Goal: Task Accomplishment & Management: Use online tool/utility

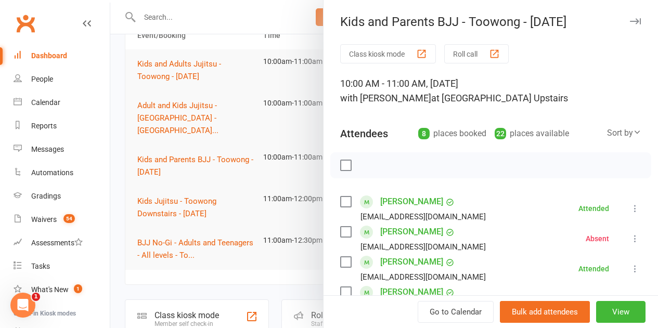
scroll to position [52, 0]
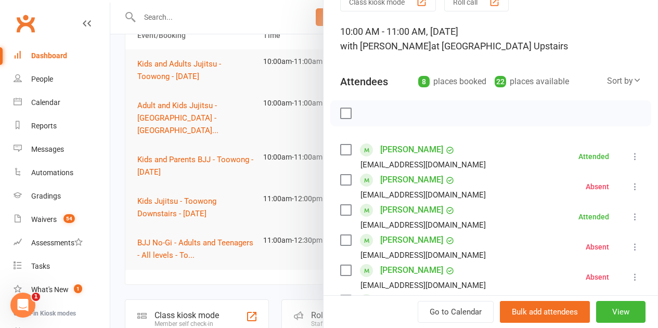
click at [231, 91] on div at bounding box center [384, 164] width 548 height 328
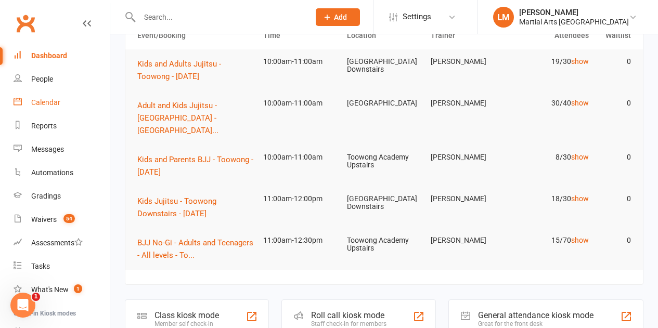
click at [50, 103] on div "Calendar" at bounding box center [45, 102] width 29 height 8
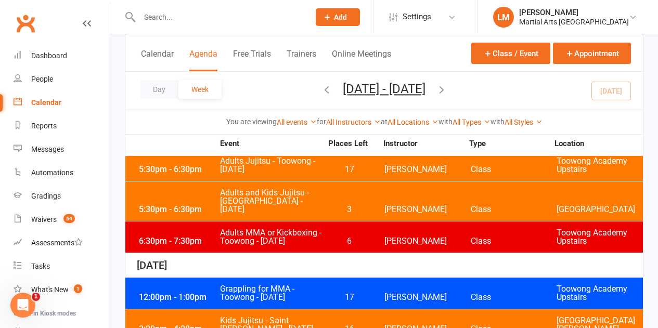
scroll to position [364, 0]
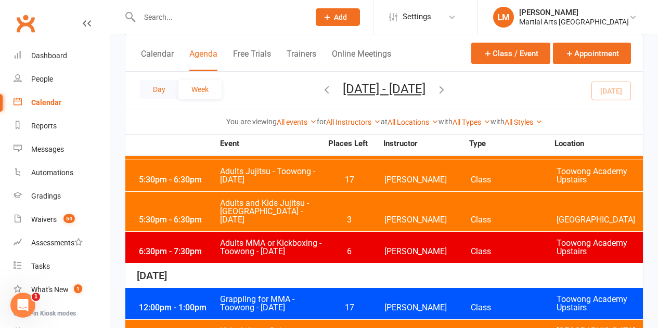
click at [162, 87] on button "Day" at bounding box center [159, 89] width 39 height 19
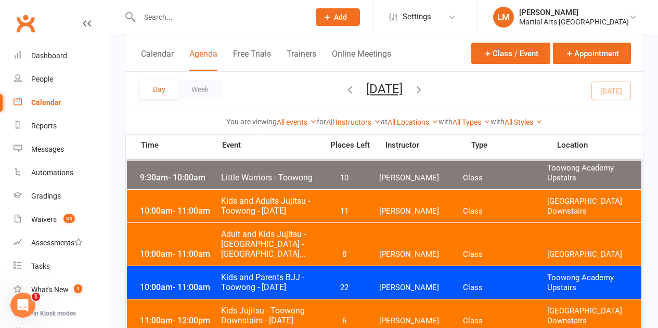
scroll to position [468, 0]
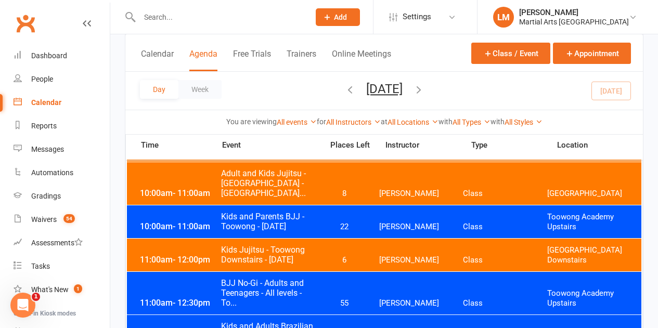
click at [316, 231] on span "Kids and Parents BJJ - Toowong - [DATE]" at bounding box center [269, 222] width 96 height 20
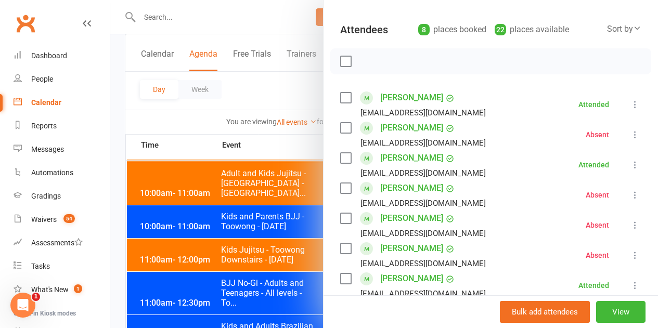
scroll to position [156, 0]
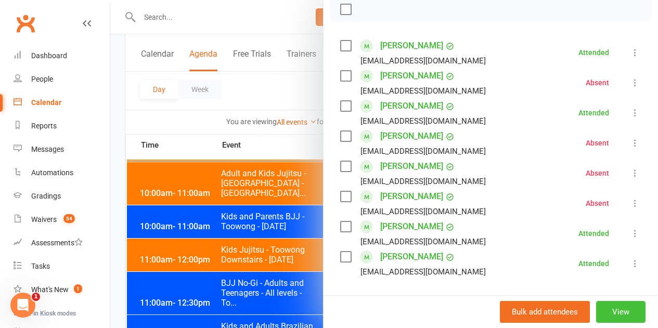
click at [611, 315] on button "View" at bounding box center [620, 312] width 49 height 22
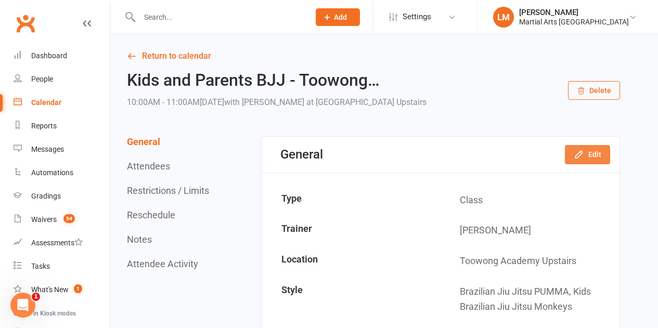
click at [581, 159] on icon "button" at bounding box center [579, 154] width 10 height 10
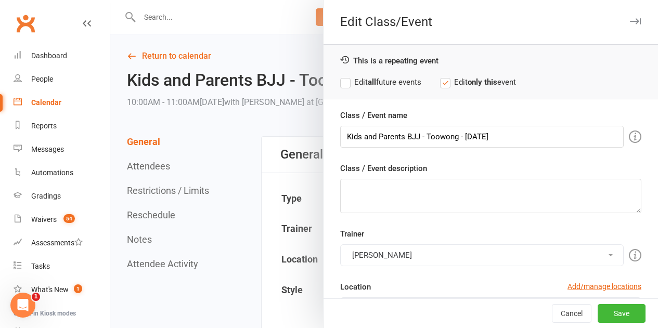
click at [426, 254] on button "[PERSON_NAME]" at bounding box center [482, 256] width 284 height 22
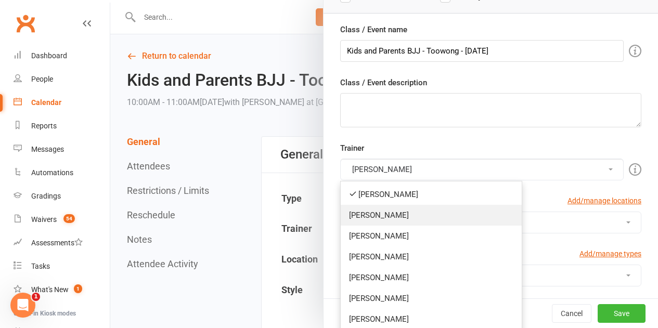
scroll to position [104, 0]
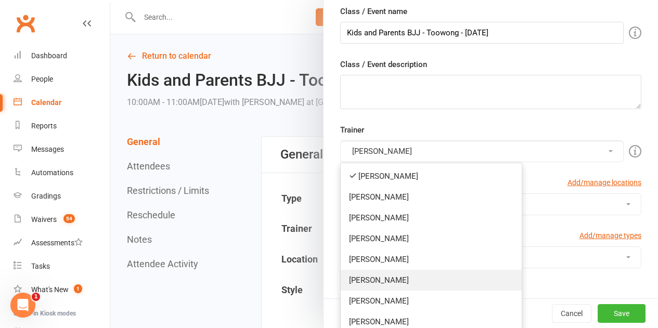
click at [391, 283] on link "[PERSON_NAME]" at bounding box center [431, 280] width 181 height 21
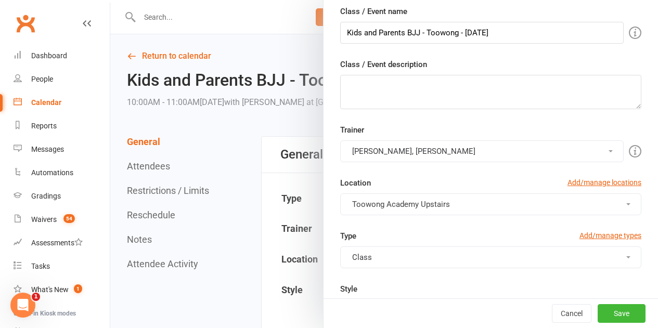
click at [463, 156] on button "[PERSON_NAME], [PERSON_NAME]" at bounding box center [482, 152] width 284 height 22
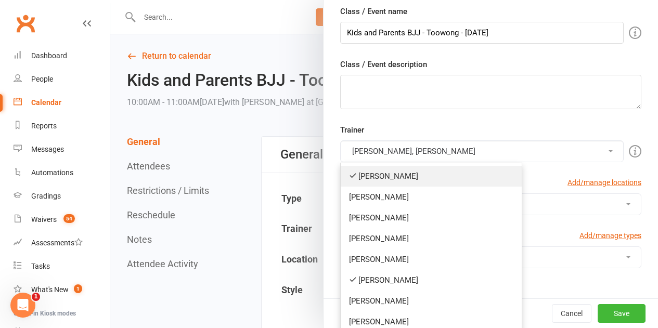
click at [432, 176] on link "[PERSON_NAME]" at bounding box center [431, 176] width 181 height 21
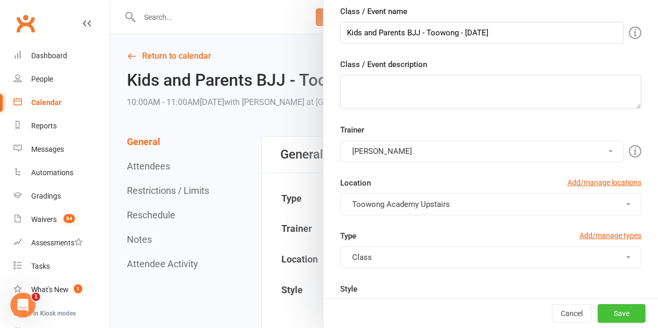
click at [613, 314] on button "Save" at bounding box center [622, 313] width 48 height 19
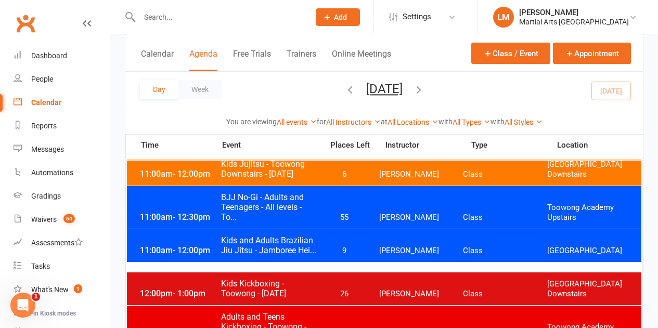
scroll to position [572, 0]
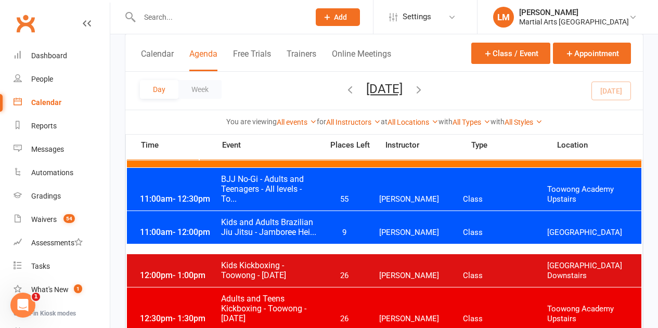
click at [312, 200] on span "BJJ No-Gi - Adults and Teenagers - All levels - To..." at bounding box center [269, 189] width 96 height 30
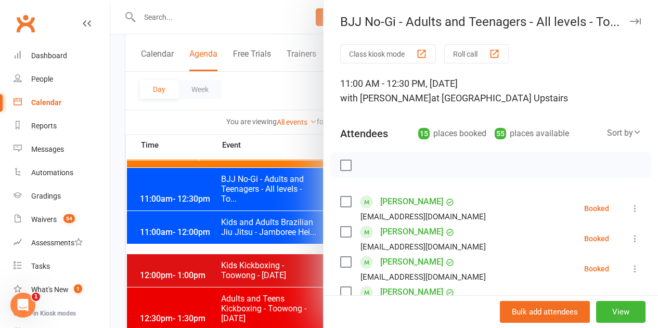
click at [342, 163] on label at bounding box center [345, 165] width 10 height 10
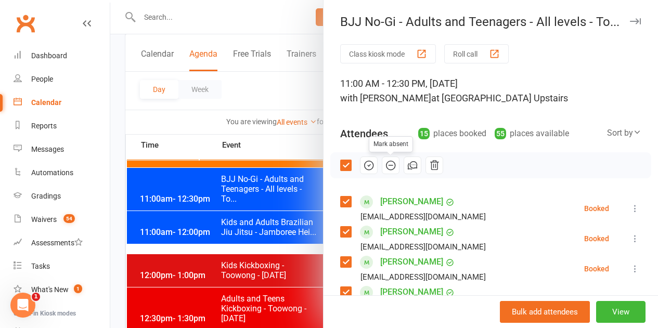
click at [387, 166] on icon "button" at bounding box center [391, 165] width 9 height 9
click at [342, 164] on label at bounding box center [345, 165] width 10 height 10
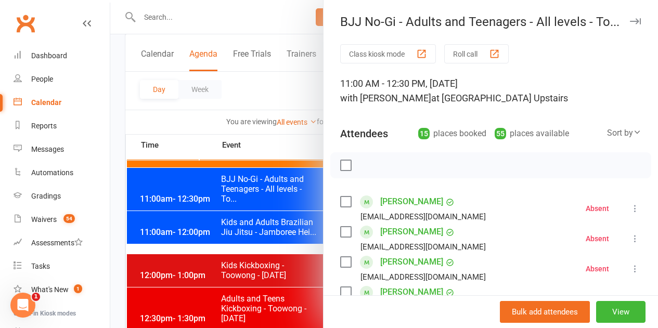
click at [340, 198] on label at bounding box center [345, 202] width 10 height 10
click at [342, 230] on label at bounding box center [345, 232] width 10 height 10
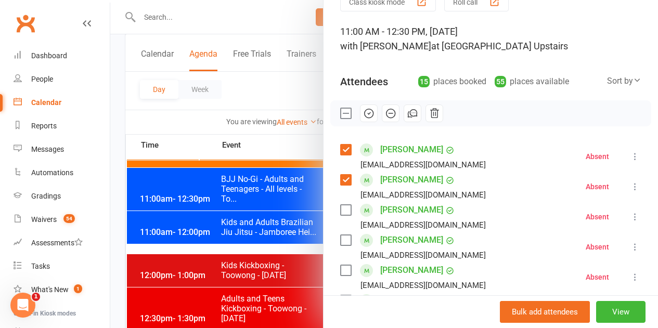
click at [341, 243] on label at bounding box center [345, 240] width 10 height 10
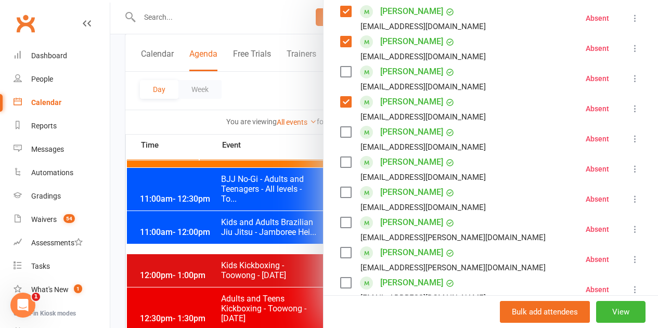
scroll to position [208, 0]
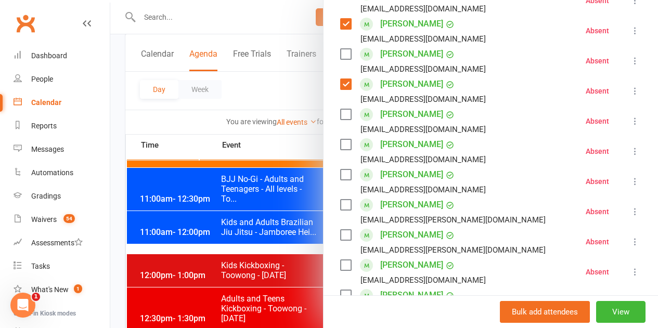
click at [340, 201] on label at bounding box center [345, 205] width 10 height 10
click at [340, 234] on label at bounding box center [345, 235] width 10 height 10
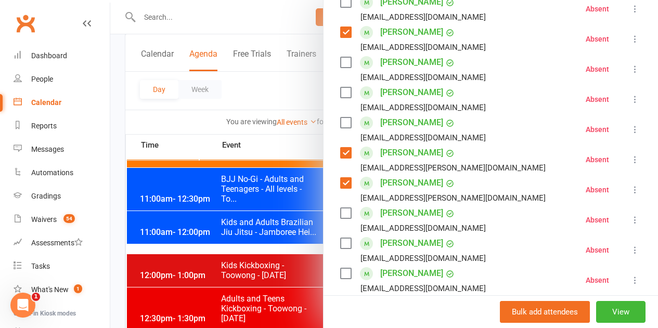
click at [340, 240] on label at bounding box center [345, 243] width 10 height 10
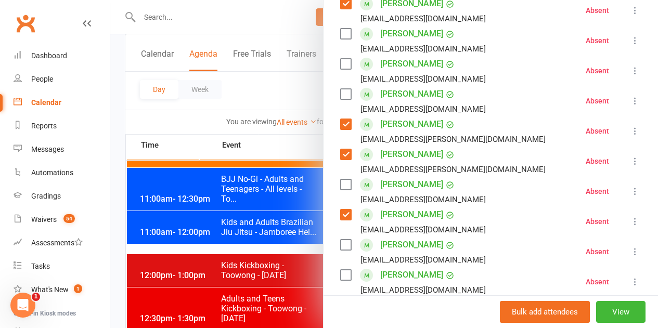
scroll to position [312, 0]
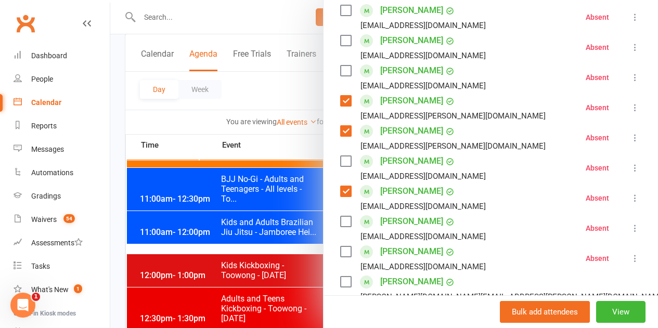
click at [340, 247] on label at bounding box center [345, 252] width 10 height 10
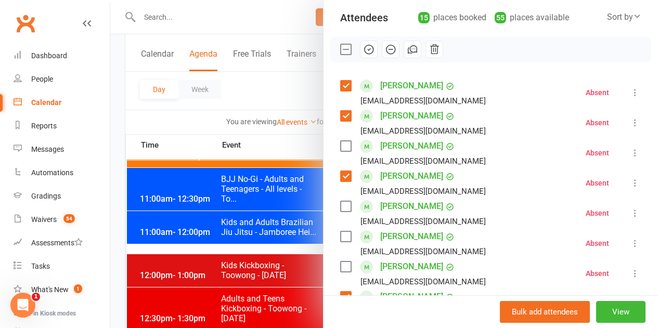
scroll to position [104, 0]
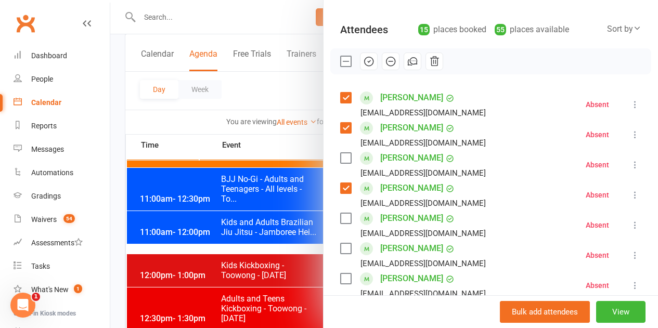
click at [363, 65] on icon "button" at bounding box center [368, 61] width 11 height 11
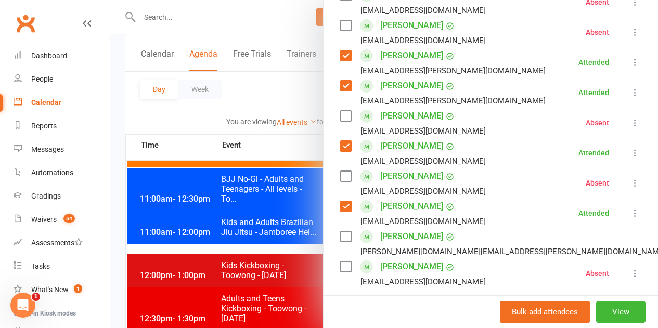
scroll to position [416, 0]
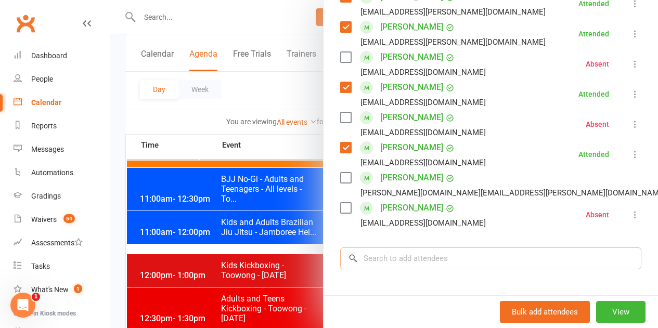
click at [402, 260] on input "search" at bounding box center [490, 259] width 301 height 22
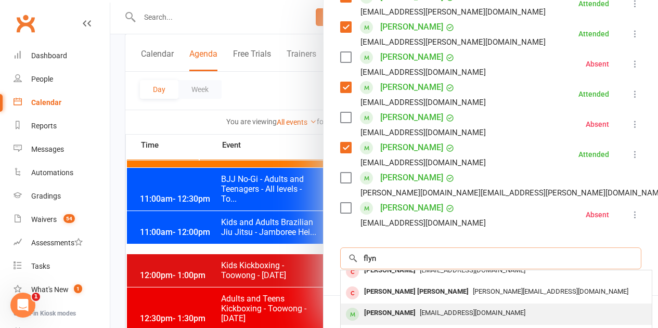
scroll to position [0, 0]
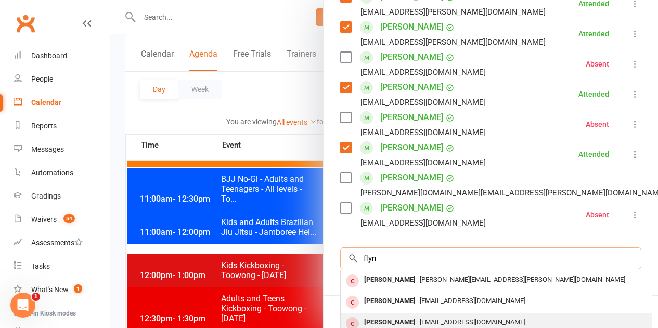
type input "flyn"
click at [381, 316] on div "[PERSON_NAME]" at bounding box center [390, 322] width 60 height 15
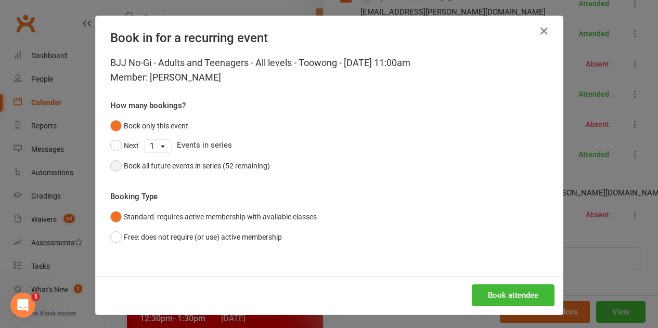
click at [143, 164] on div "Book all future events in series (52 remaining)" at bounding box center [197, 165] width 146 height 11
click at [125, 237] on button "Free: does not require (or use) active membership" at bounding box center [196, 237] width 172 height 20
click at [498, 298] on button "Book attendee" at bounding box center [513, 296] width 83 height 22
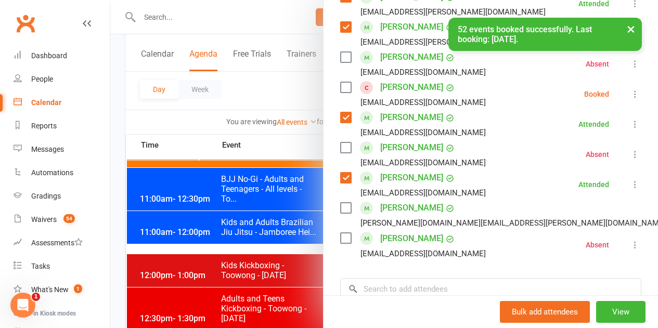
click at [340, 87] on label at bounding box center [345, 87] width 10 height 10
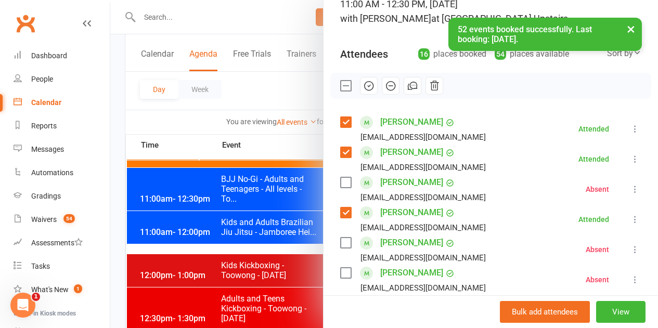
scroll to position [52, 0]
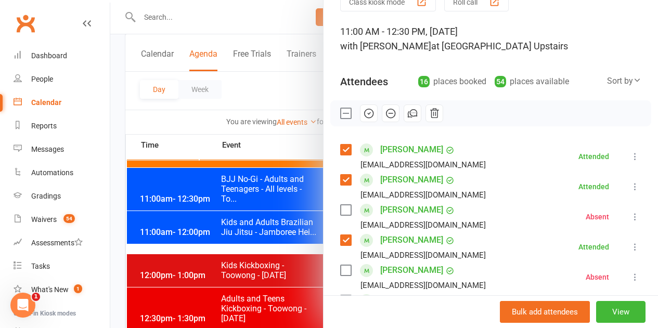
click at [363, 112] on icon "button" at bounding box center [368, 113] width 11 height 11
